Goal: Task Accomplishment & Management: Manage account settings

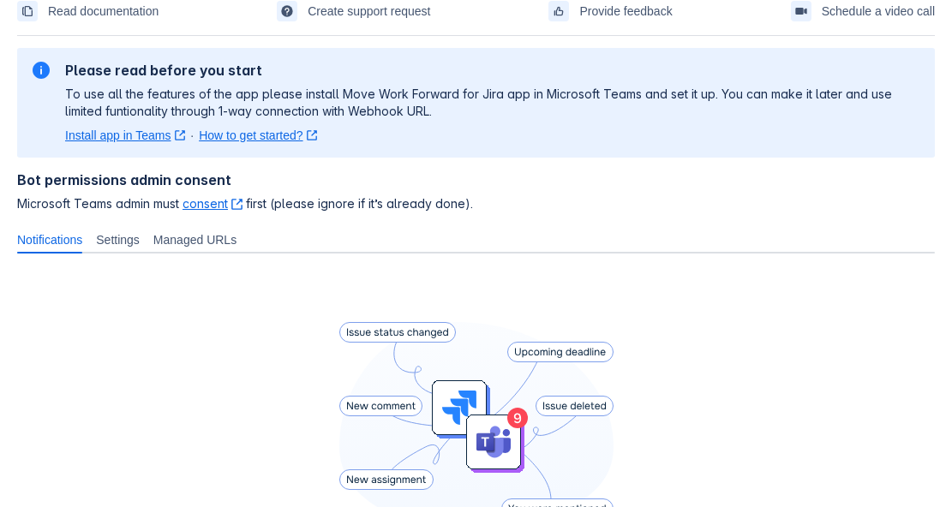
scroll to position [76, 0]
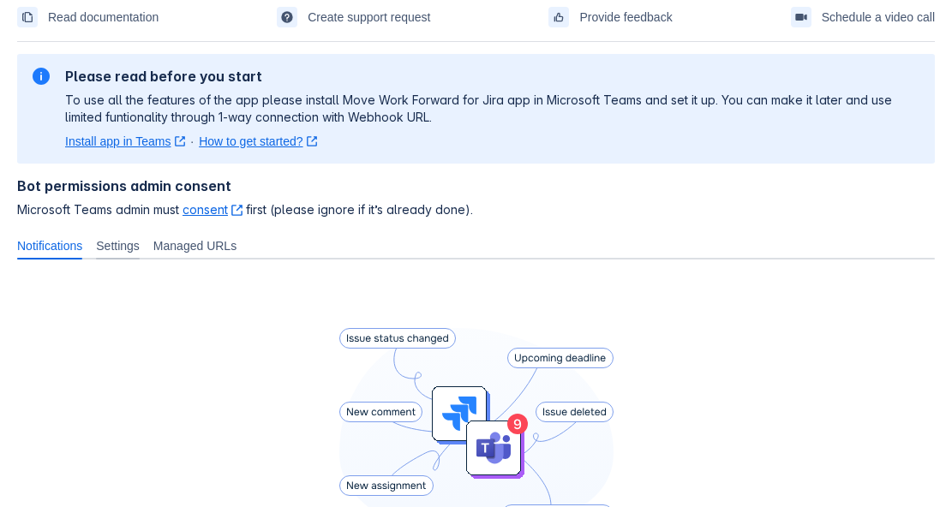
click at [126, 255] on div "Settings" at bounding box center [117, 245] width 57 height 27
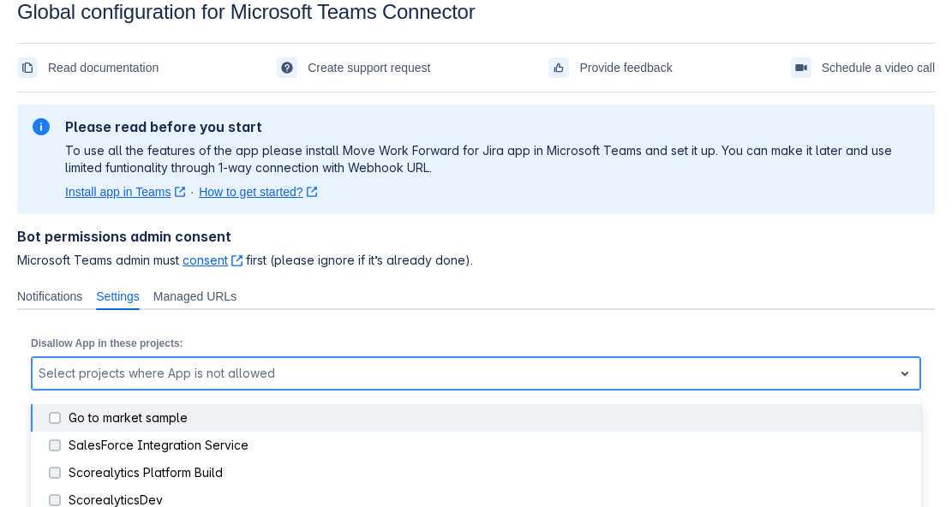
scroll to position [67, 0]
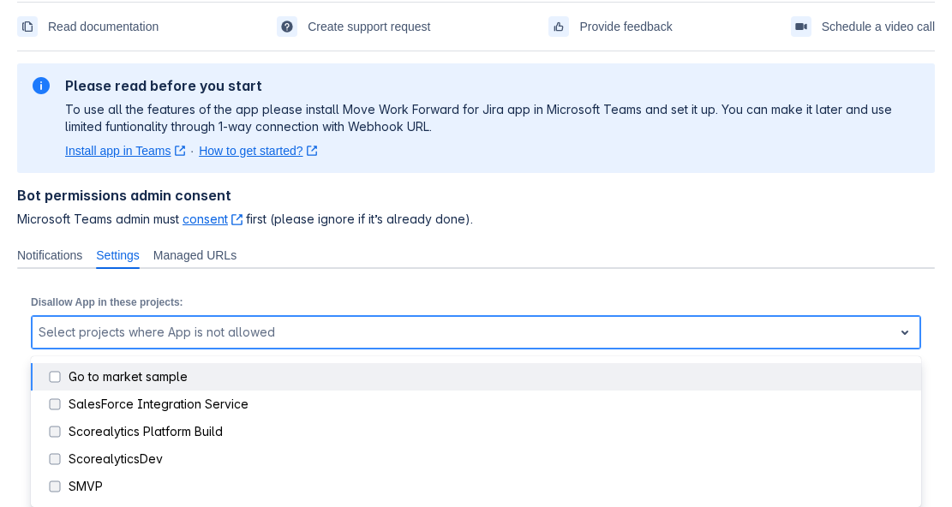
click at [913, 350] on div "Go to market sample not selected, (1 of 5), completion selected 5 results avail…" at bounding box center [476, 332] width 890 height 34
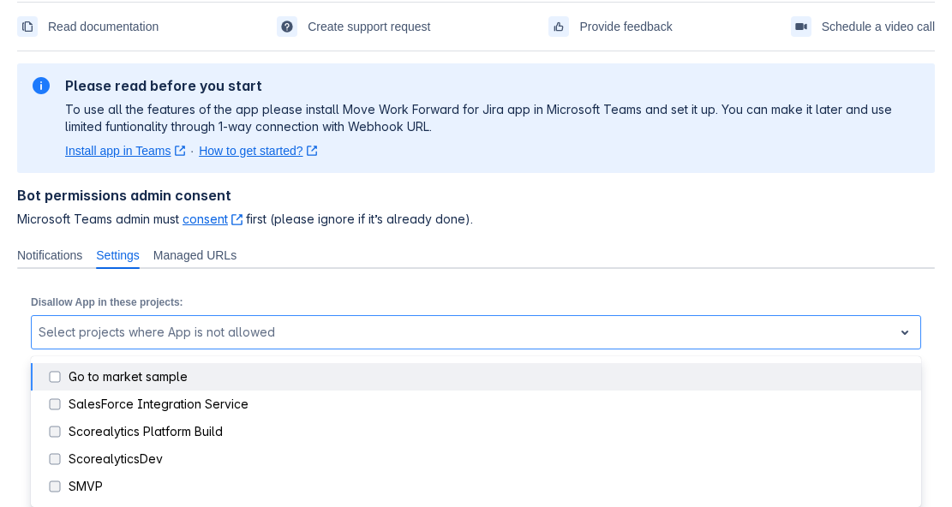
scroll to position [26, 0]
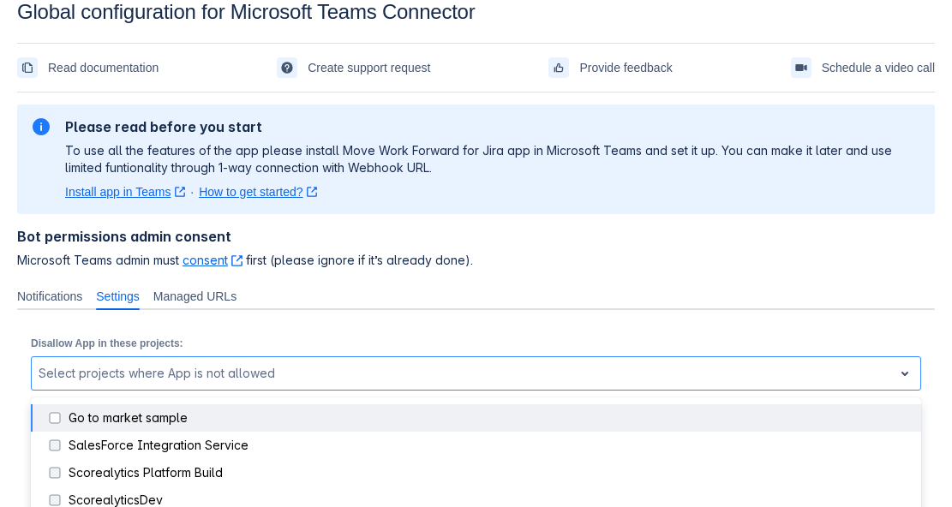
click at [938, 377] on section "Global configuration for Microsoft Teams Connector Read documentation Create su…" at bounding box center [476, 235] width 952 height 470
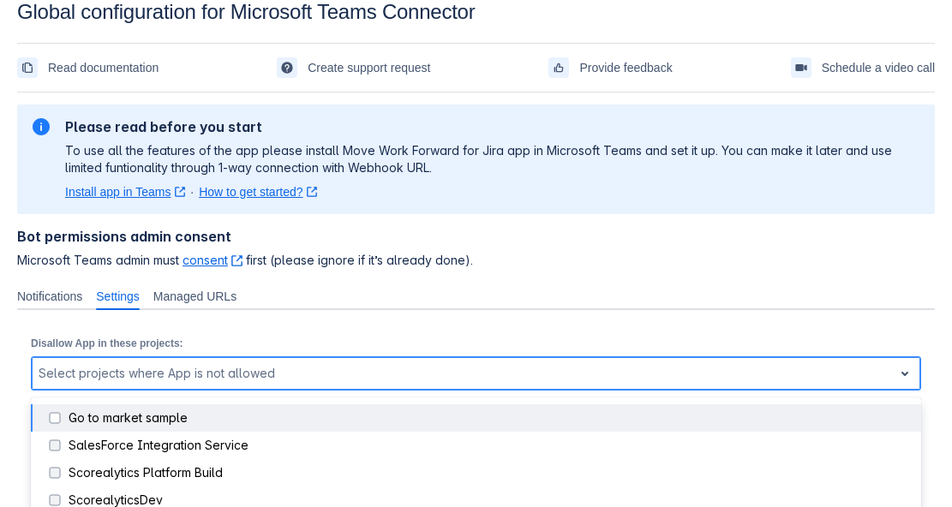
click at [514, 378] on div "Go to market sample not selected, (1 of 5), completion selected 5 results avail…" at bounding box center [476, 374] width 890 height 34
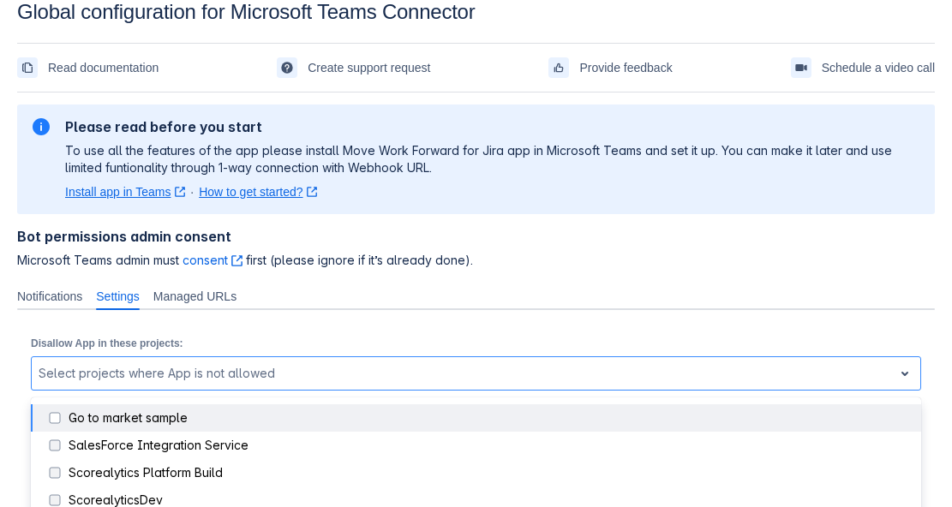
click at [234, 253] on div "Please refresh the page and try again. If the issue persist please contact supp…" at bounding box center [476, 284] width 918 height 370
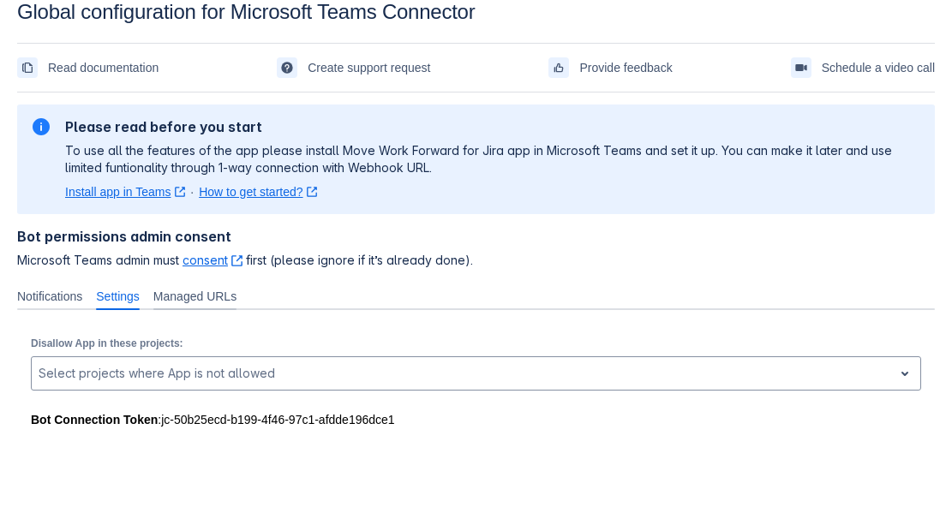
click at [237, 295] on span "Managed URLs" at bounding box center [194, 296] width 83 height 17
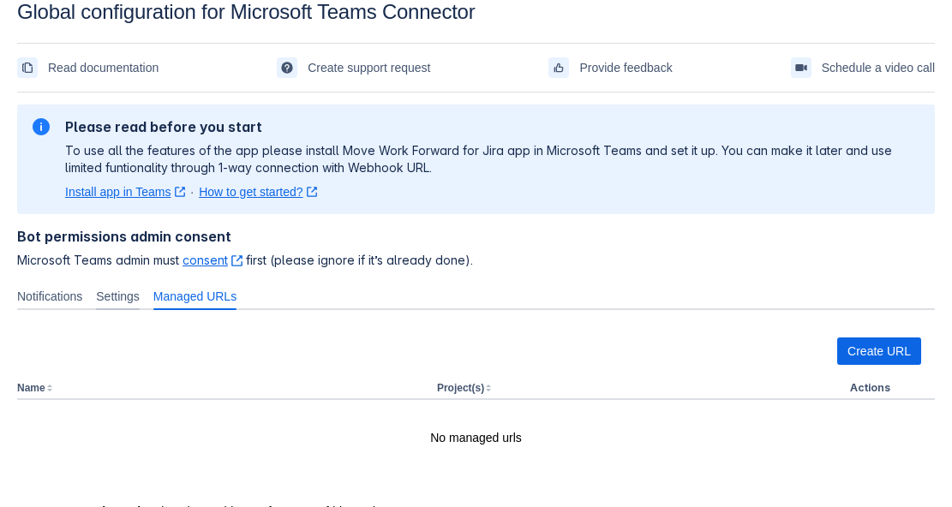
click at [109, 291] on span "Settings" at bounding box center [118, 296] width 44 height 17
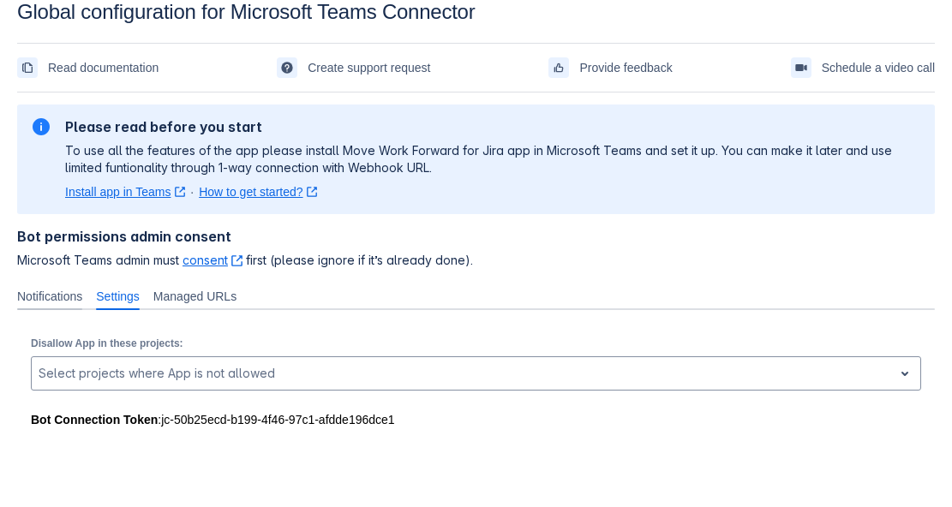
click at [61, 297] on span "Notifications" at bounding box center [49, 296] width 65 height 17
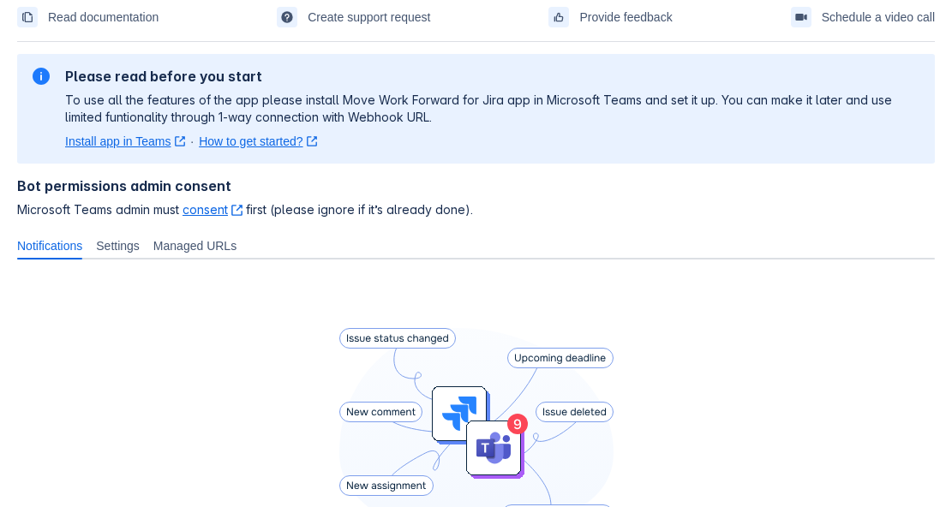
scroll to position [0, 0]
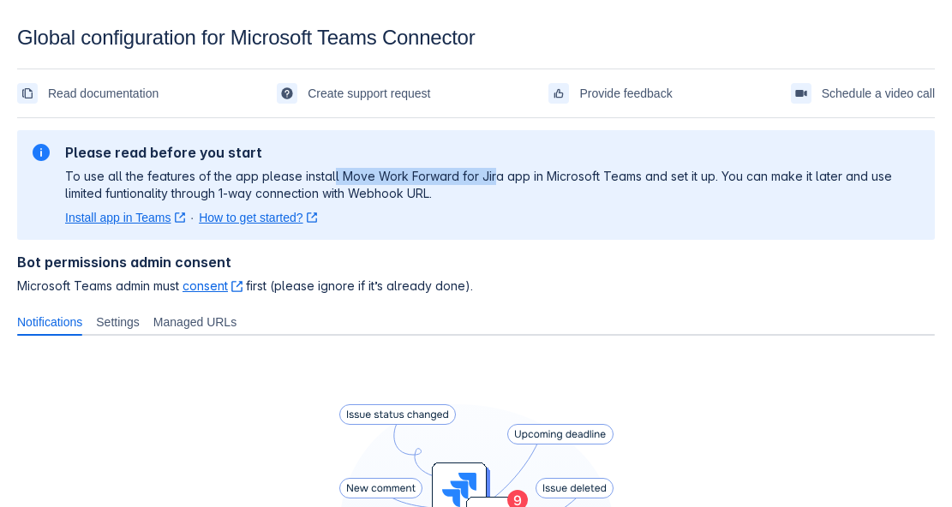
drag, startPoint x: 336, startPoint y: 174, endPoint x: 489, endPoint y: 174, distance: 153.4
click at [489, 174] on p "To use all the features of the app please install Move Work Forward for Jira ap…" at bounding box center [493, 185] width 856 height 34
click at [417, 177] on p "To use all the features of the app please install Move Work Forward for Jira ap…" at bounding box center [493, 185] width 856 height 34
drag, startPoint x: 339, startPoint y: 174, endPoint x: 500, endPoint y: 175, distance: 161.1
click at [500, 175] on p "To use all the features of the app please install Move Work Forward for Jira ap…" at bounding box center [493, 185] width 856 height 34
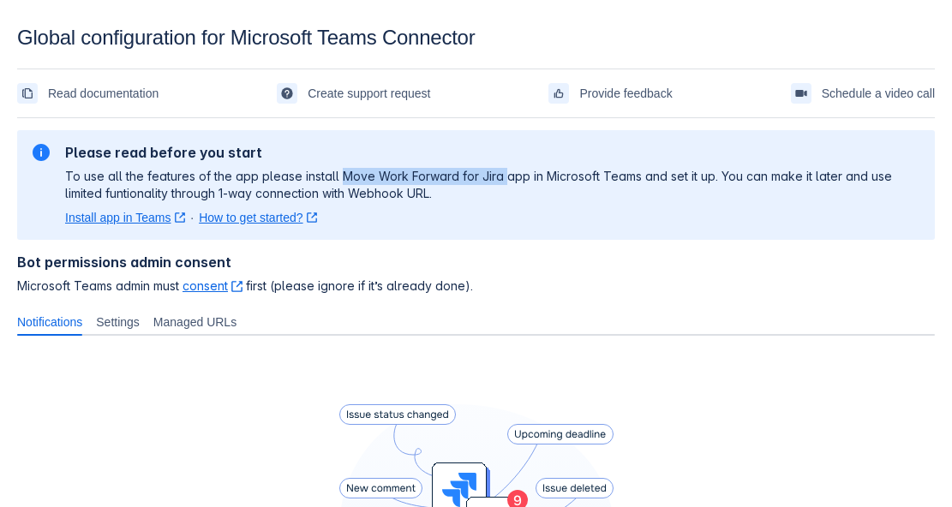
copy p "Move Work Forward for Jira"
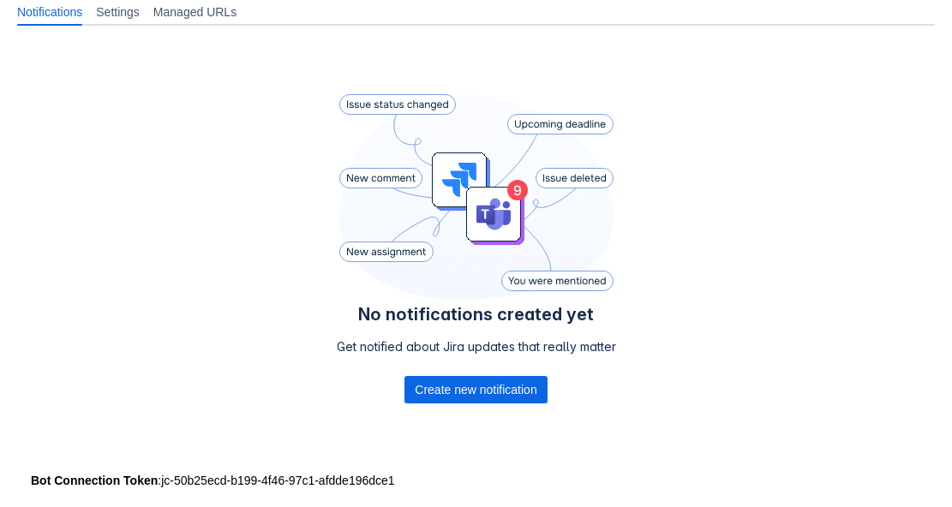
scroll to position [333, 0]
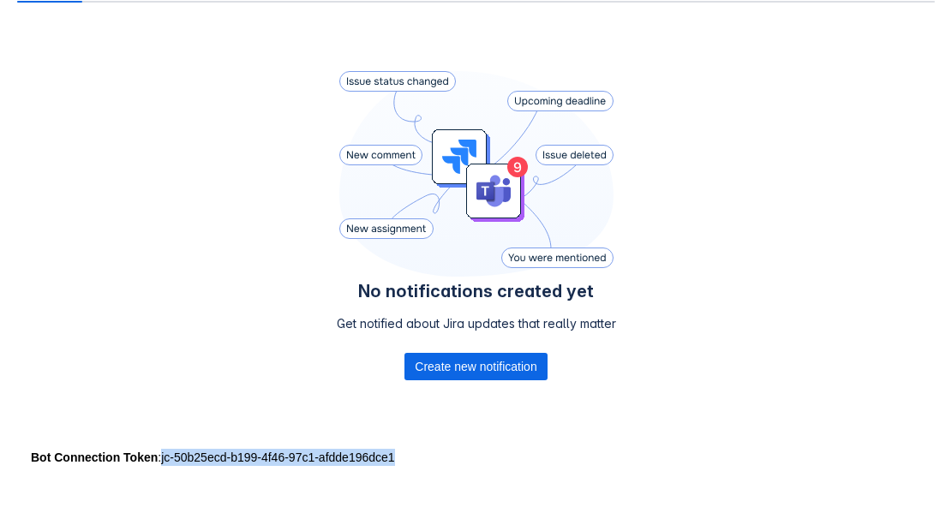
drag, startPoint x: 399, startPoint y: 456, endPoint x: 161, endPoint y: 457, distance: 238.3
click at [161, 457] on div "Bot Connection Token : jc-50b25ecd-b199-4f46-97c1-afdde196dce1" at bounding box center [476, 457] width 890 height 17
copy div "jc-50b25ecd-b199-4f46-97c1-afdde196dce1"
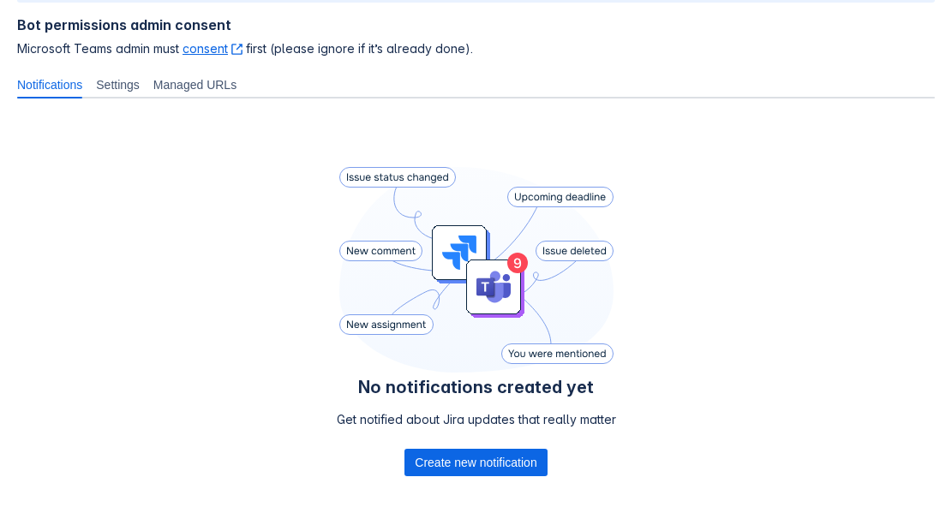
scroll to position [76, 0]
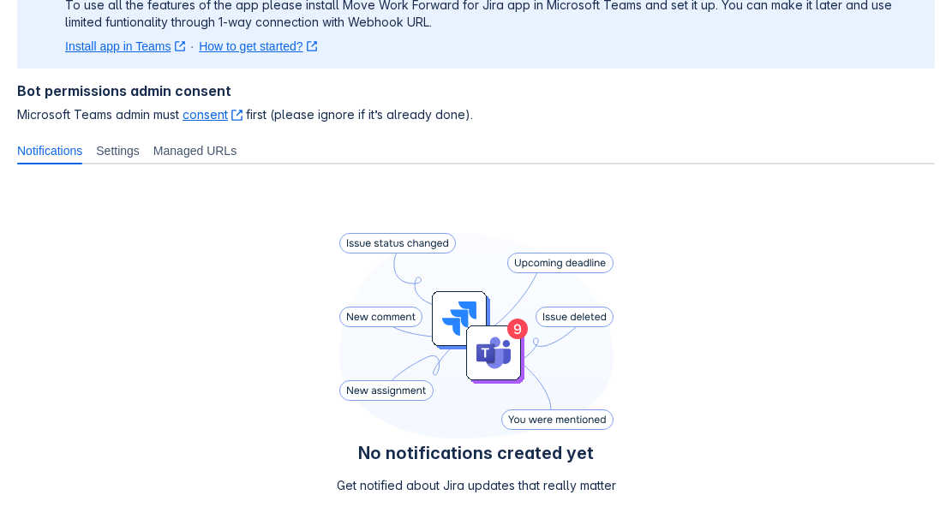
scroll to position [333, 0]
